Goal: Information Seeking & Learning: Find specific fact

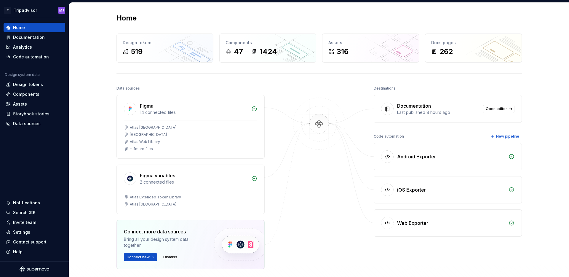
click at [85, 133] on div "Home Design tokens 519 Components 47 1424 Assets 316 Docs pages 262 Data source…" at bounding box center [319, 168] width 500 height 331
click at [45, 85] on div "Design tokens" at bounding box center [34, 85] width 57 height 6
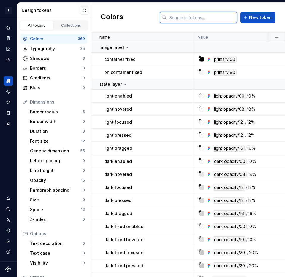
click at [188, 18] on input "text" at bounding box center [202, 17] width 70 height 11
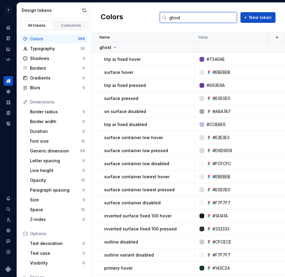
type input "ghost"
click at [114, 47] on icon at bounding box center [114, 47] width 1 height 1
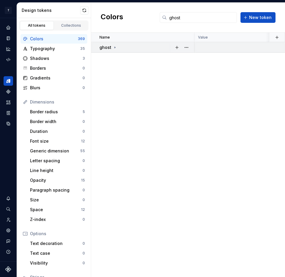
click at [114, 47] on icon at bounding box center [114, 47] width 1 height 1
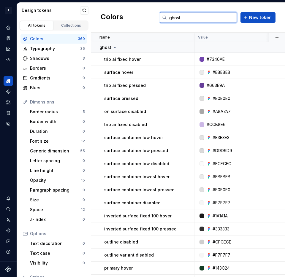
click at [184, 16] on input "ghost" at bounding box center [202, 17] width 70 height 11
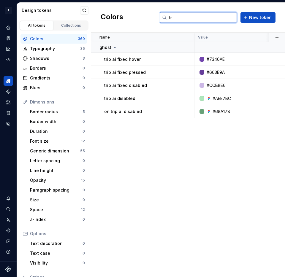
type input "t"
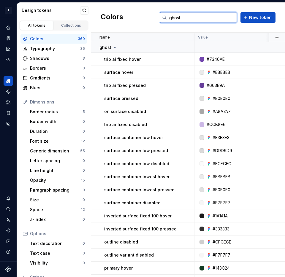
click at [193, 22] on input "ghost" at bounding box center [202, 17] width 70 height 11
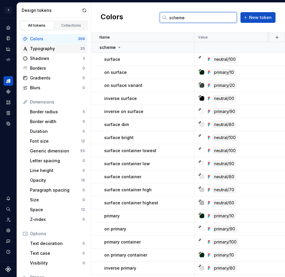
type input "scheme"
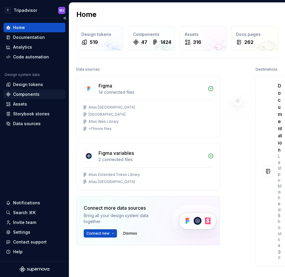
click at [39, 95] on div "Components" at bounding box center [34, 94] width 57 height 6
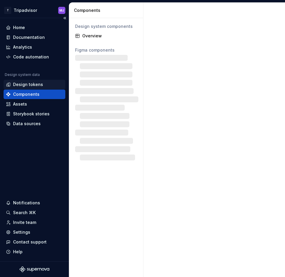
click at [34, 86] on div "Design tokens" at bounding box center [28, 85] width 30 height 6
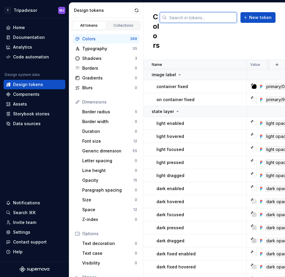
click at [212, 17] on input "text" at bounding box center [202, 17] width 70 height 11
paste input "SHADOW_DARK_16"
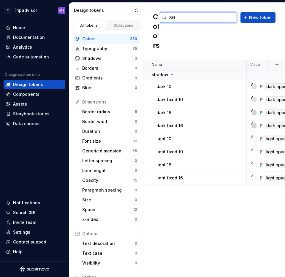
type input "S"
click at [183, 18] on input "shadow" at bounding box center [202, 17] width 70 height 11
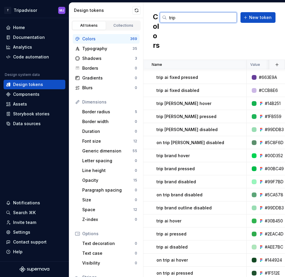
scroll to position [169, 0]
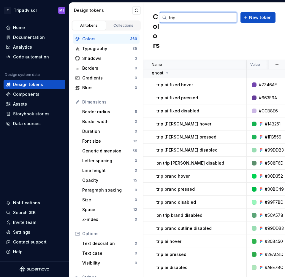
click at [181, 18] on input "trip" at bounding box center [202, 17] width 70 height 11
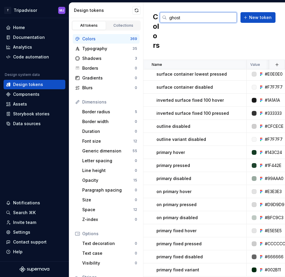
scroll to position [2, 0]
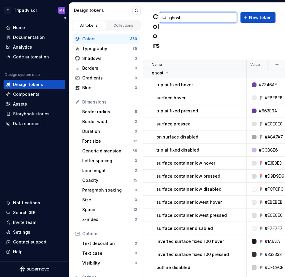
type input "ghost"
